Goal: Transaction & Acquisition: Subscribe to service/newsletter

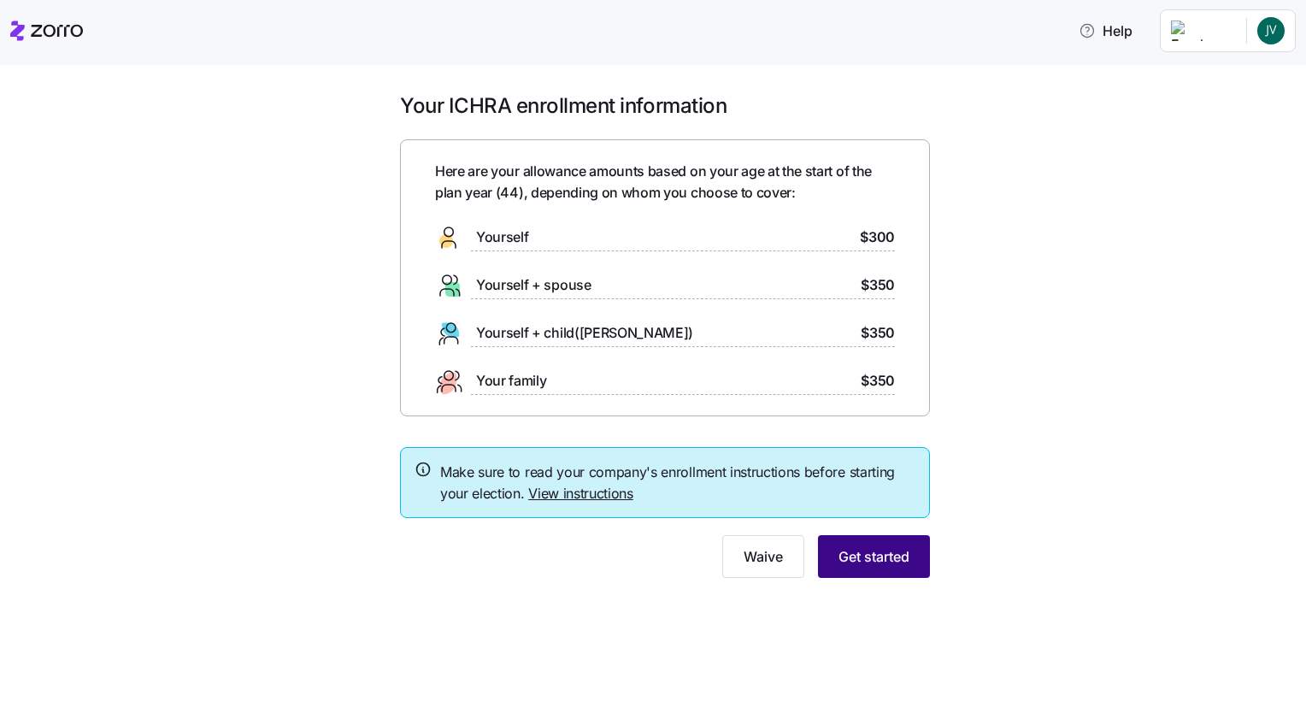
click at [884, 551] on span "Get started" at bounding box center [874, 556] width 71 height 21
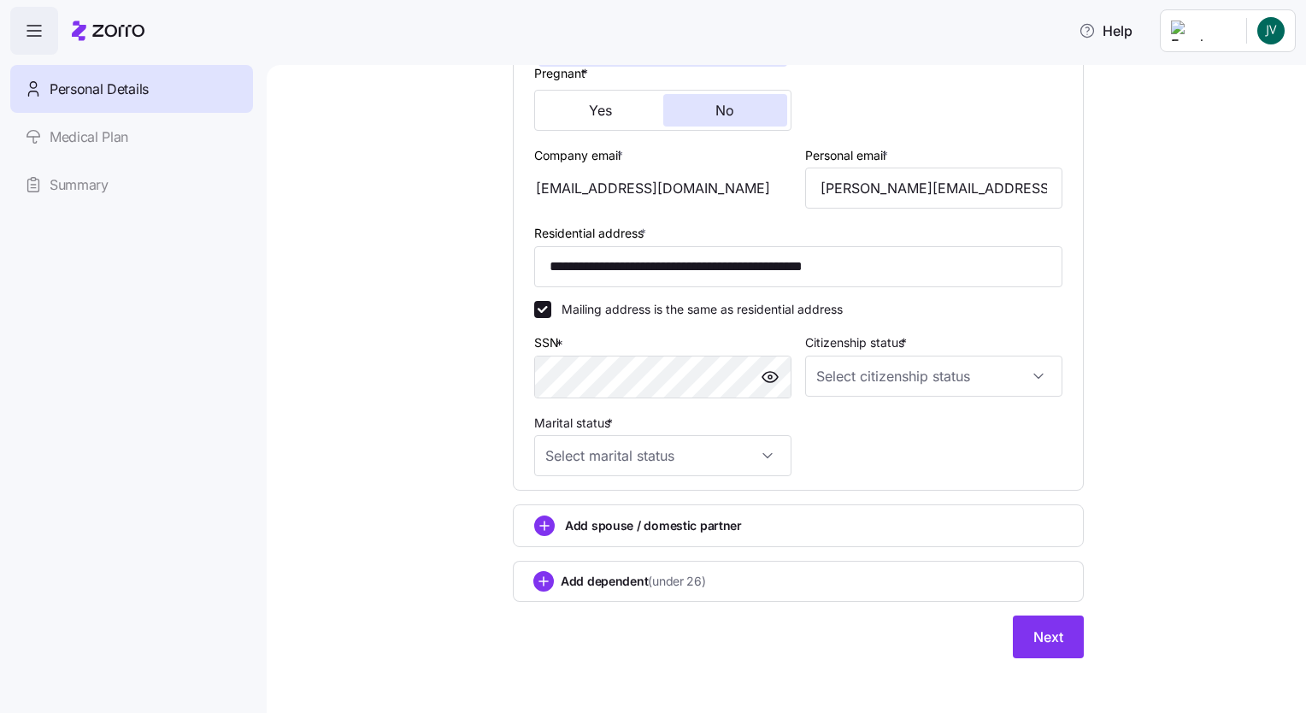
scroll to position [424, 0]
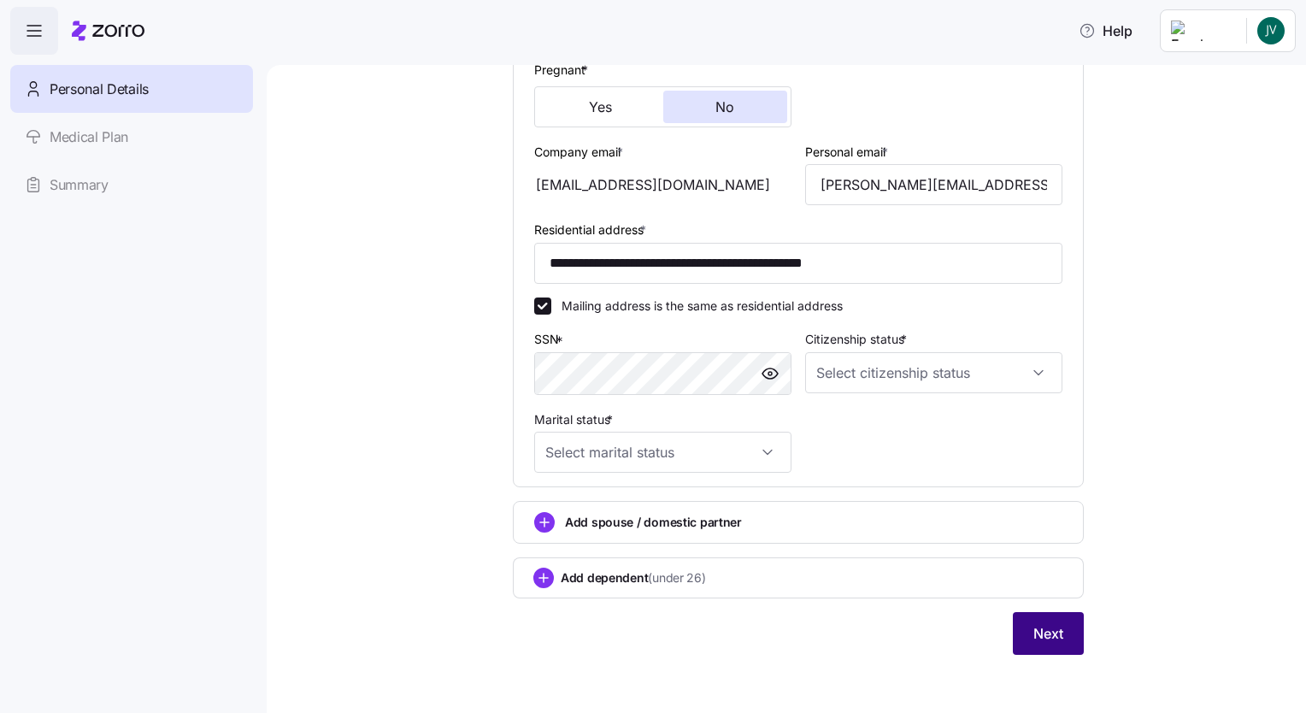
click at [1044, 633] on span "Next" at bounding box center [1048, 633] width 30 height 21
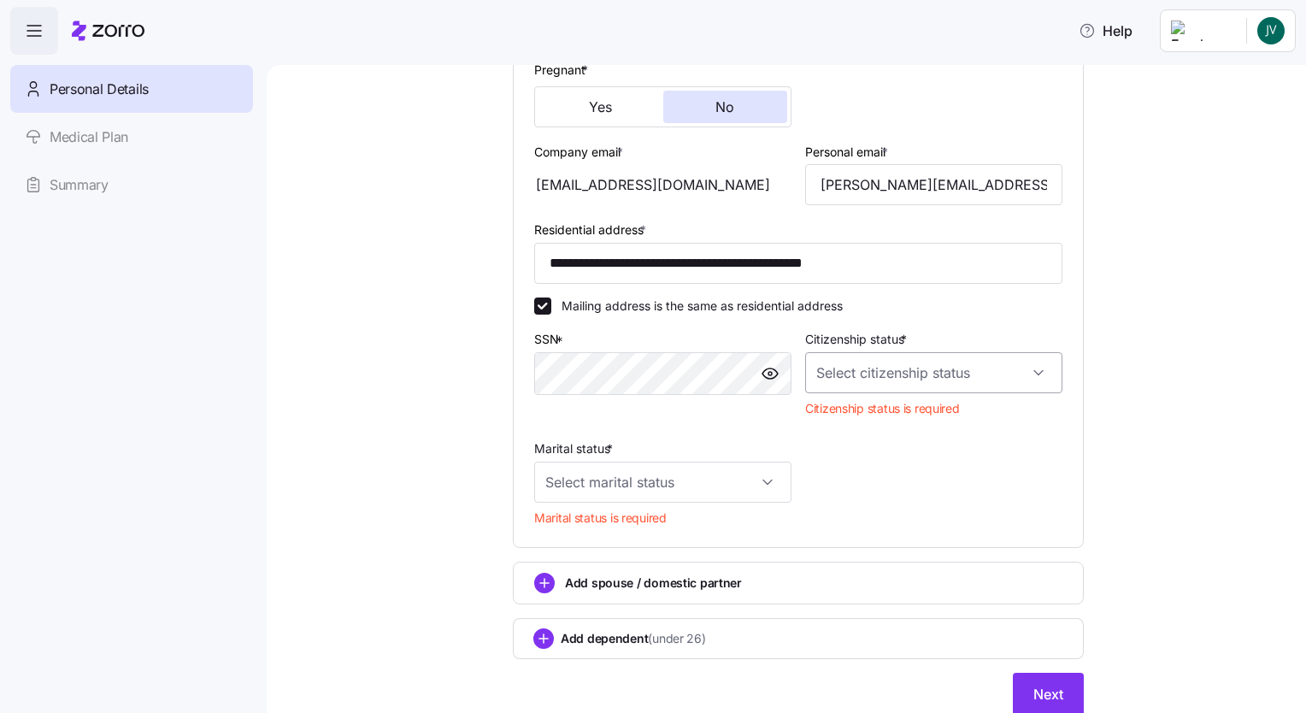
click at [1033, 371] on input "Citizenship status *" at bounding box center [933, 372] width 257 height 41
click at [927, 463] on div "Resident alien" at bounding box center [927, 457] width 244 height 36
type input "Resident alien"
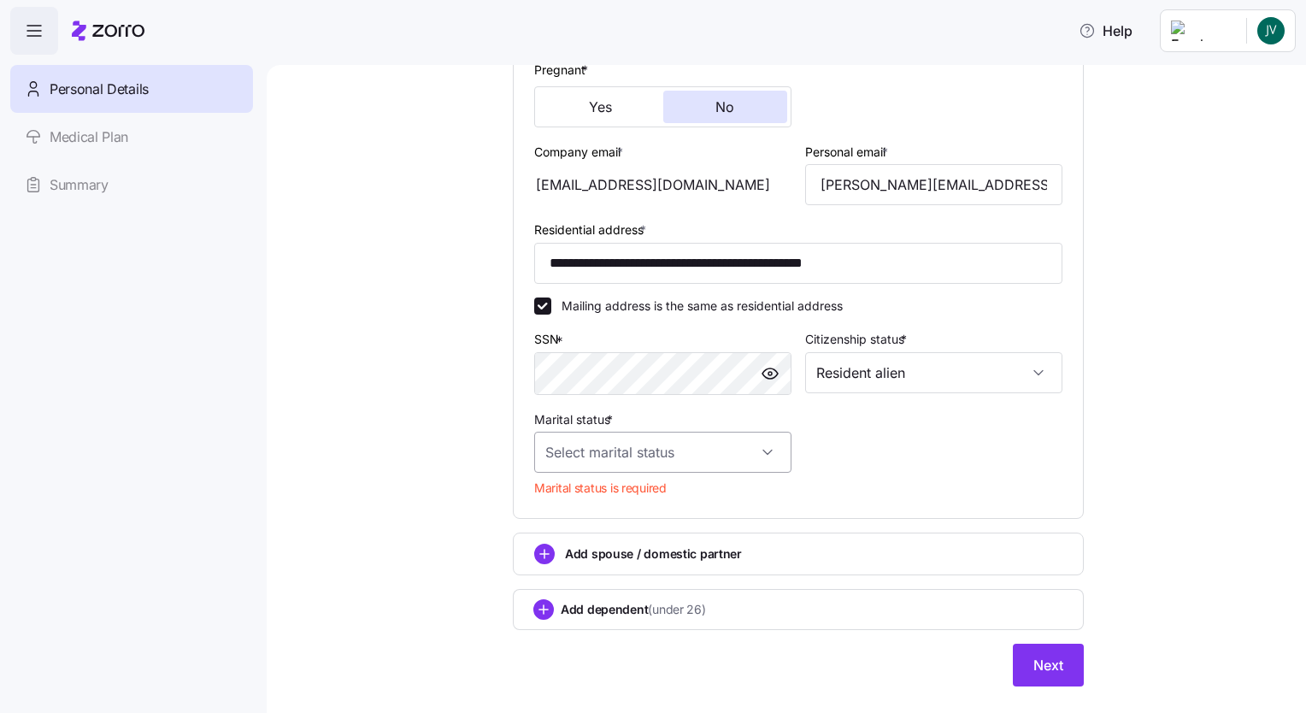
click at [759, 450] on input "Marital status *" at bounding box center [662, 452] width 257 height 41
click at [562, 539] on span "Married" at bounding box center [570, 537] width 44 height 19
type input "Married"
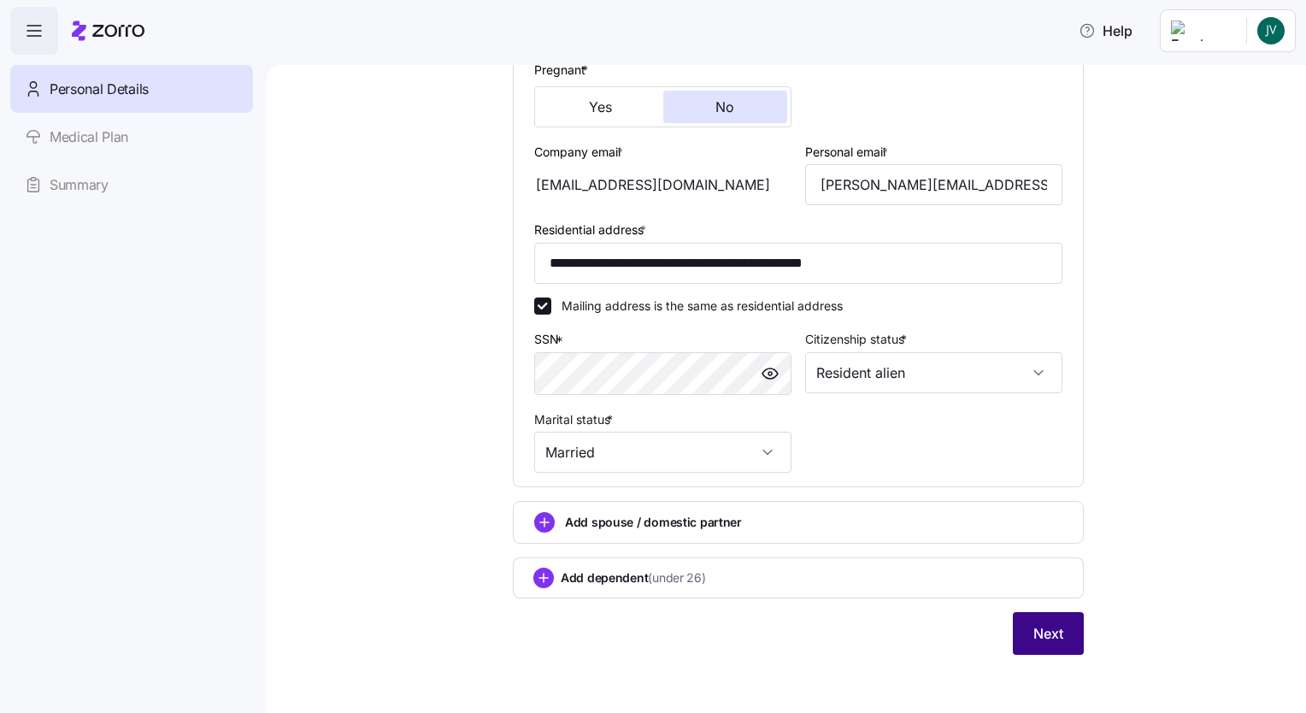
click at [1039, 624] on span "Next" at bounding box center [1048, 633] width 30 height 21
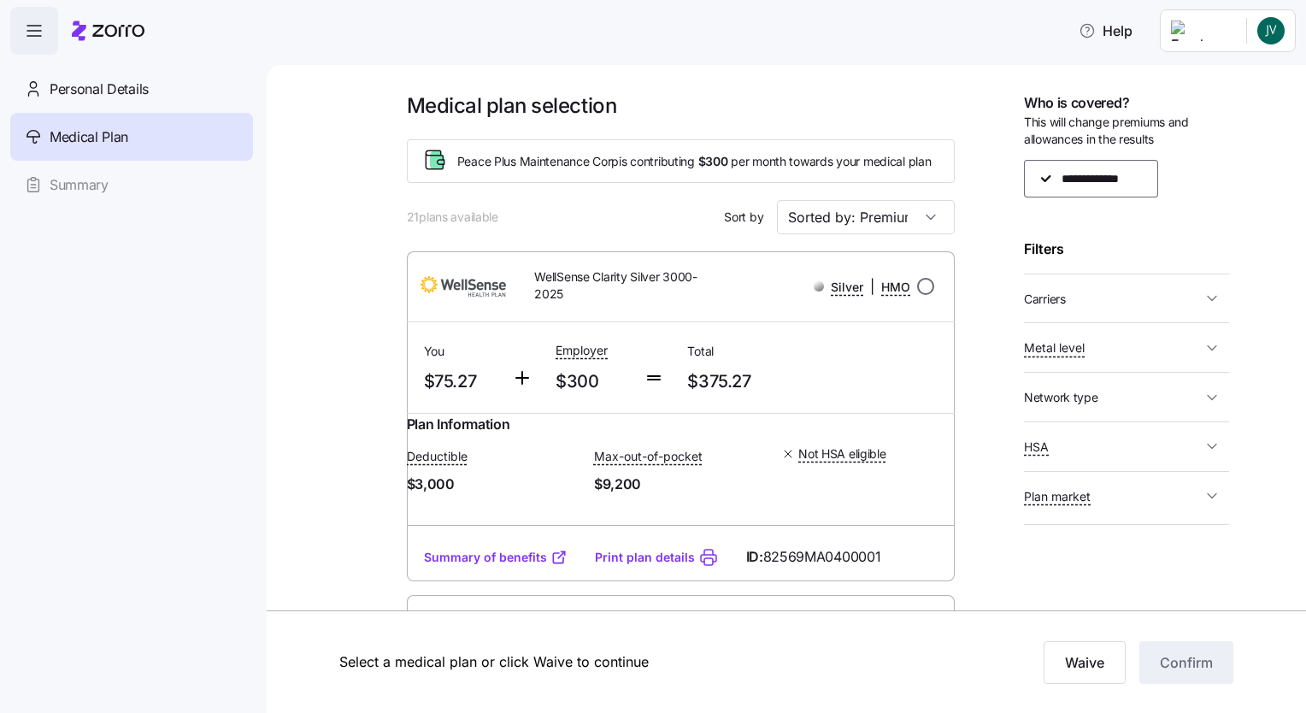
click at [917, 295] on input "radio" at bounding box center [925, 286] width 17 height 17
radio input "true"
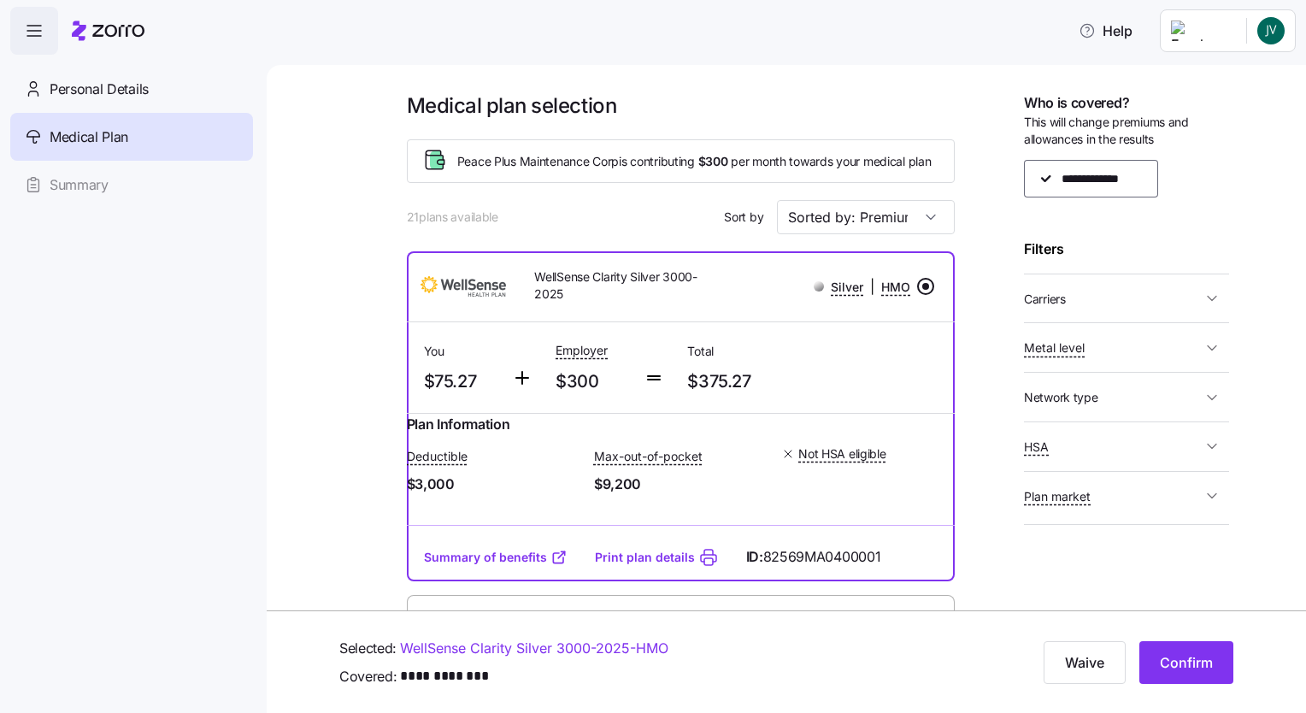
click at [919, 292] on input "radio" at bounding box center [925, 286] width 17 height 17
click at [521, 566] on link "Summary of benefits" at bounding box center [496, 557] width 144 height 17
click at [1213, 297] on icon "button" at bounding box center [1212, 298] width 17 height 17
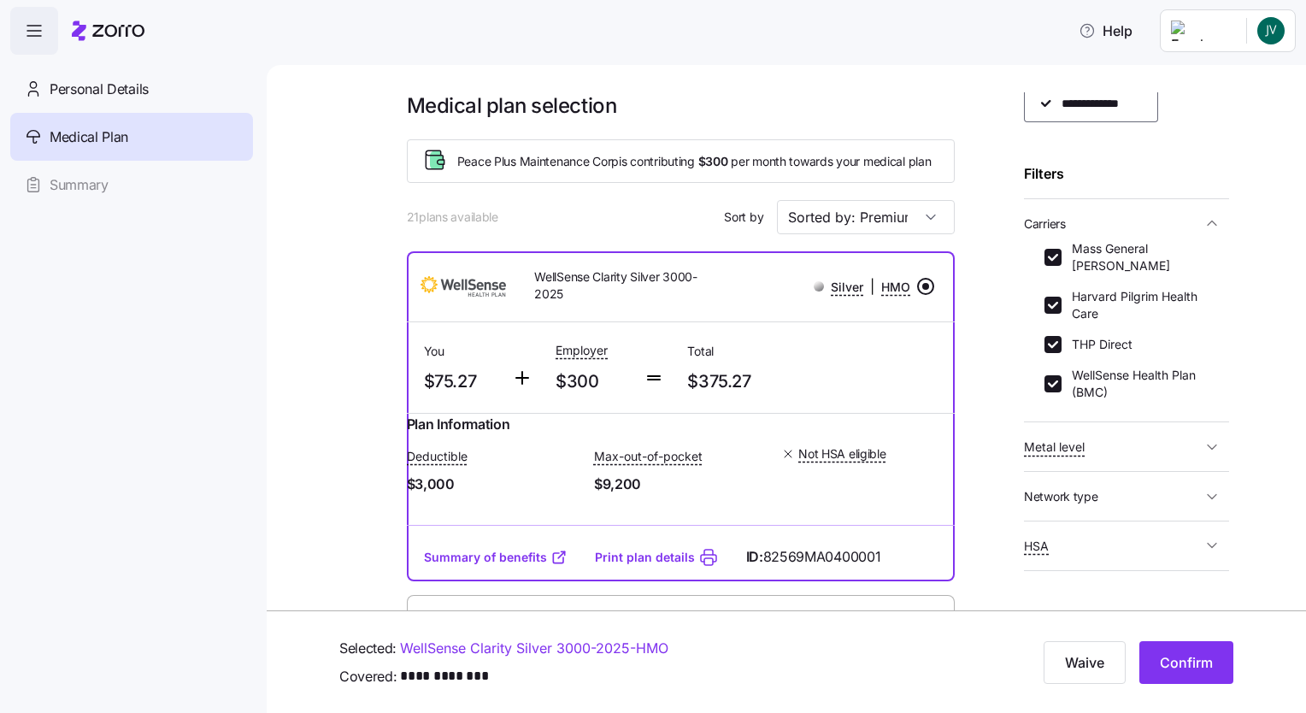
scroll to position [82, 0]
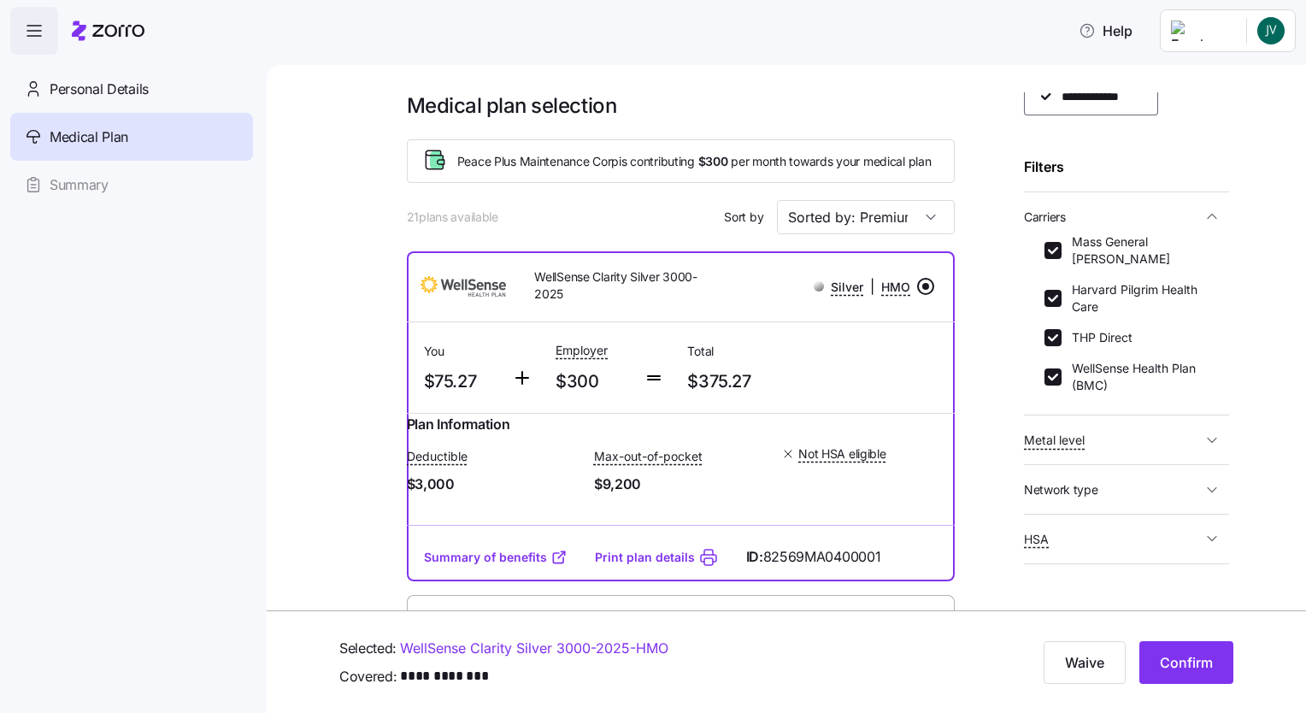
click at [1204, 439] on icon "button" at bounding box center [1212, 440] width 17 height 17
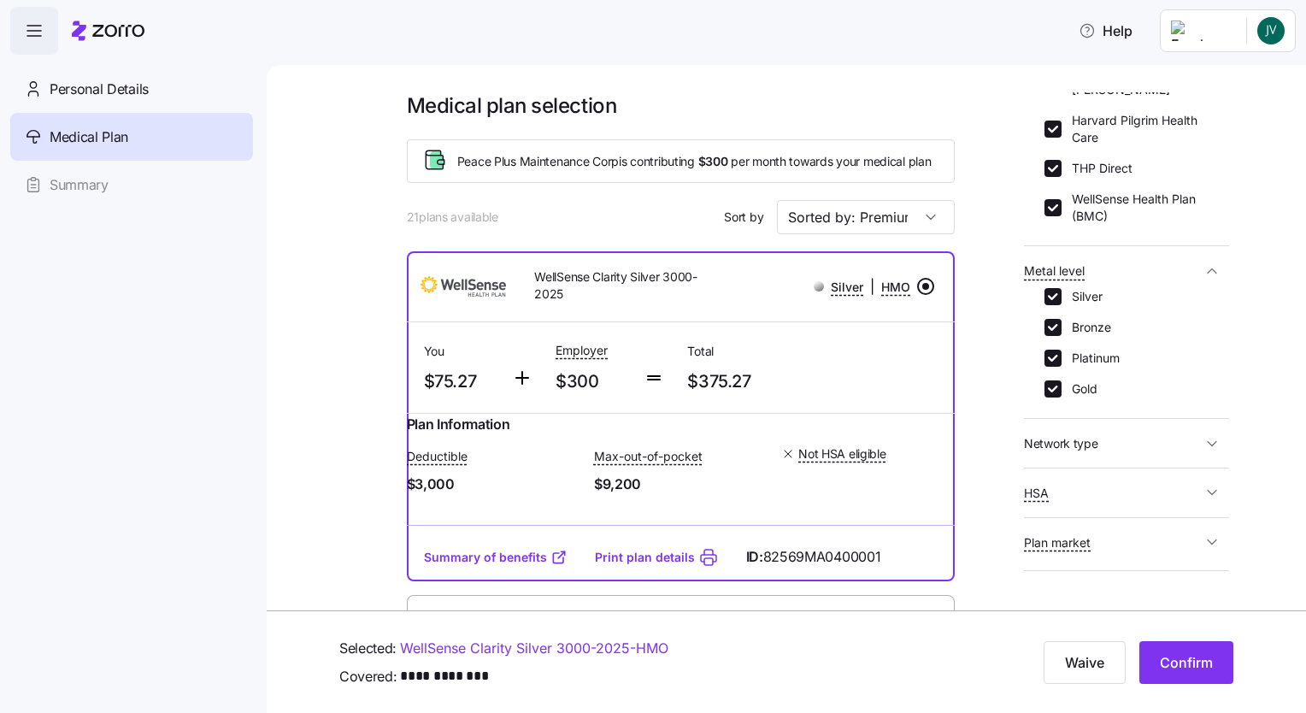
scroll to position [0, 0]
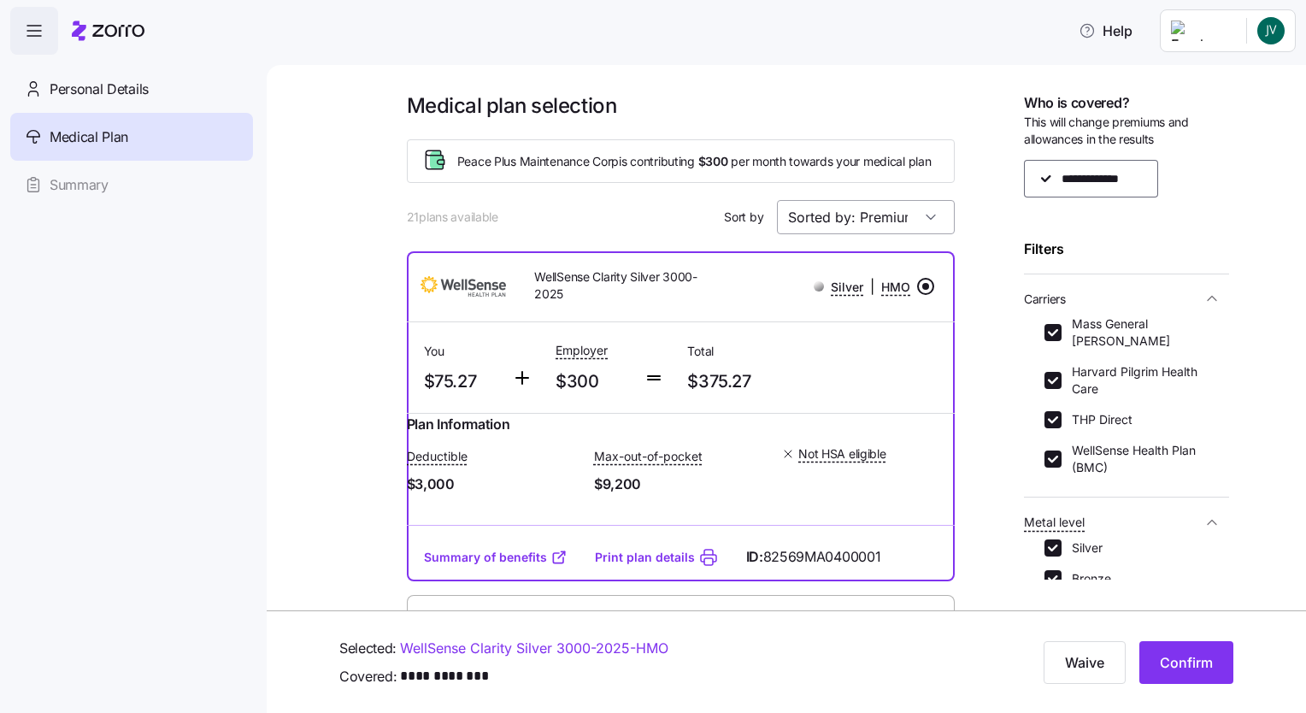
click at [925, 221] on input "Sorted by: Premium" at bounding box center [866, 217] width 178 height 34
click at [936, 84] on div "Medical plan selection Peace Plus Maintenance Corp is contributing $300 per mon…" at bounding box center [786, 389] width 1039 height 648
